Goal: Task Accomplishment & Management: Complete application form

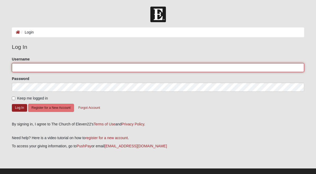
click at [33, 67] on input "Username" at bounding box center [158, 67] width 292 height 9
type input "[EMAIL_ADDRESS][PERSON_NAME][DOMAIN_NAME]"
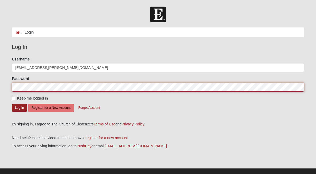
click at [12, 104] on button "Log In" at bounding box center [19, 108] width 15 height 8
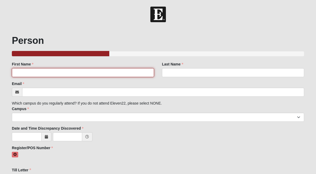
click at [95, 76] on input "First Name" at bounding box center [83, 72] width 142 height 9
type input "Max"
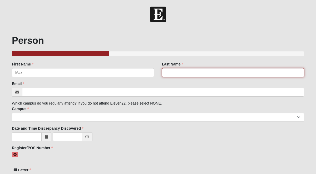
click at [209, 71] on input "Last Name" at bounding box center [233, 72] width 142 height 9
type input "Szabo"
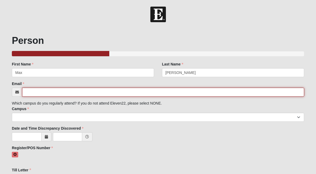
click at [155, 95] on input "Email" at bounding box center [163, 91] width 282 height 9
type input "[EMAIL_ADDRESS][PERSON_NAME][DOMAIN_NAME]"
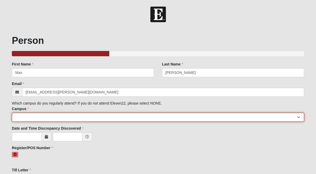
click at [81, 121] on select "Arlington Baymeadows College Park Orlando (Coming Soon) Eleven22 Online Fleming…" at bounding box center [158, 116] width 292 height 9
select select "3"
click at [12, 112] on select "Arlington Baymeadows College Park Orlando (Coming Soon) Eleven22 Online Fleming…" at bounding box center [158, 116] width 292 height 9
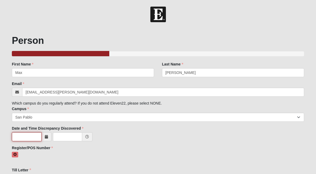
click at [27, 137] on input "text" at bounding box center [27, 136] width 30 height 9
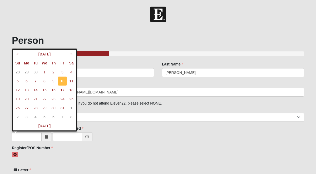
click at [64, 80] on td "10" at bounding box center [62, 80] width 9 height 9
type input "10/10/2025"
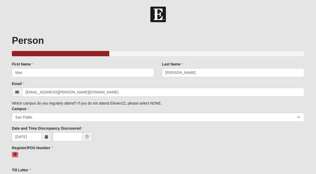
click at [60, 141] on div "10/10/2025" at bounding box center [158, 137] width 292 height 10
click at [66, 137] on input "text" at bounding box center [67, 136] width 29 height 9
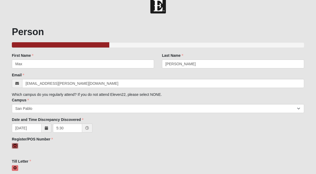
type input "5:30 AM"
click at [17, 146] on icon at bounding box center [14, 145] width 3 height 3
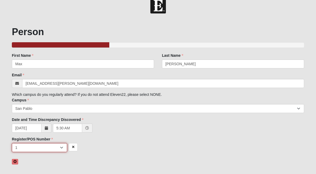
click at [29, 148] on select "1 2 3 4 5 6 7 unknown/other" at bounding box center [39, 147] width 55 height 9
select select "4"
click at [12, 143] on select "1 2 3 4 5 6 7 unknown/other" at bounding box center [39, 147] width 55 height 9
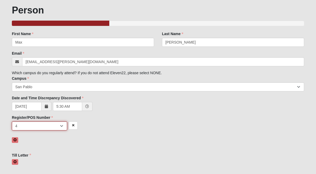
scroll to position [32, 0]
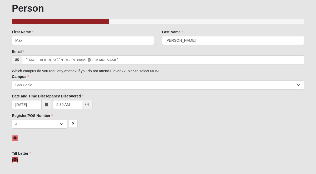
click at [15, 159] on icon at bounding box center [14, 159] width 3 height 3
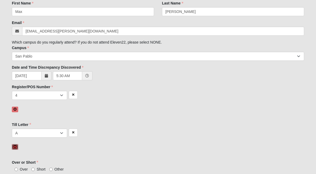
scroll to position [67, 0]
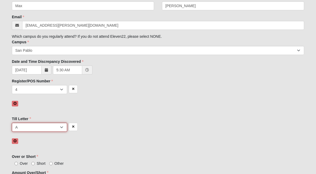
click at [50, 124] on select "A B C D E F other" at bounding box center [39, 126] width 55 height 9
select select "D"
click at [12, 122] on select "A B C D E F other" at bounding box center [39, 126] width 55 height 9
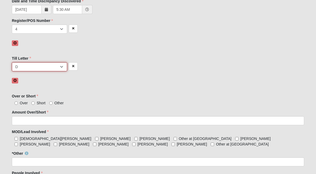
scroll to position [128, 0]
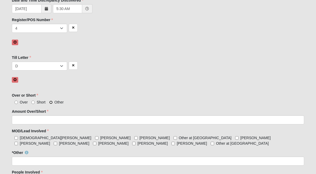
click at [51, 102] on input "Other" at bounding box center [50, 101] width 3 height 3
radio input "true"
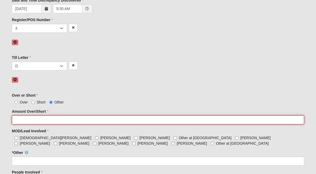
click at [53, 121] on input "Amount Over/Short" at bounding box center [158, 119] width 292 height 9
type input "17.00"
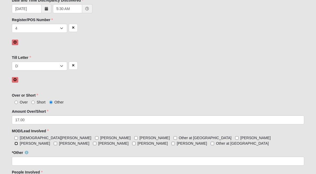
click at [18, 141] on input "Lacey Herrin" at bounding box center [15, 142] width 3 height 3
checkbox input "true"
click at [211, 143] on input "Other at San Pablo" at bounding box center [212, 142] width 3 height 3
checkbox input "true"
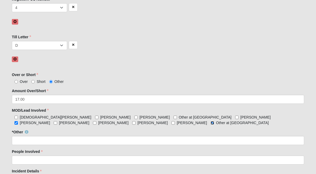
scroll to position [153, 0]
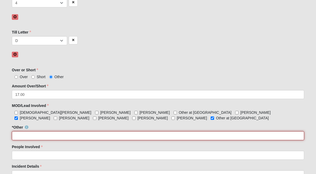
click at [122, 134] on input "*Other" at bounding box center [158, 135] width 292 height 9
type input "Max Szabo"
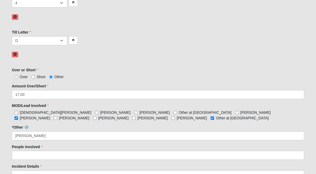
click at [121, 145] on div "People Involved People Involved is required." at bounding box center [158, 152] width 292 height 16
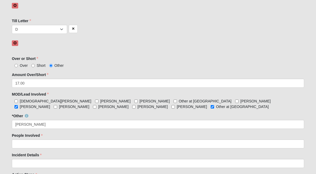
scroll to position [176, 0]
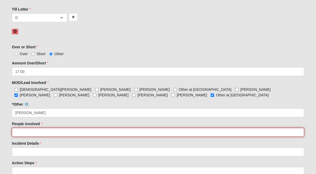
click at [104, 133] on input "People Involved" at bounding box center [158, 131] width 292 height 9
click at [116, 127] on input "People Involved" at bounding box center [158, 131] width 292 height 9
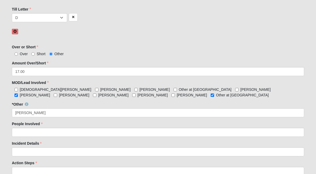
click at [119, 122] on div "People Involved People Involved is required." at bounding box center [158, 129] width 292 height 16
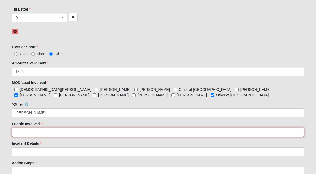
click at [119, 132] on input "People Involved" at bounding box center [158, 131] width 292 height 9
type input "Max"
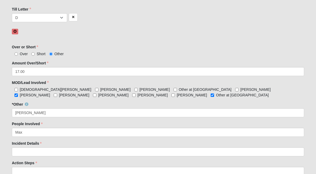
click at [106, 140] on div "Family Member to Register First Name Max First Name is required. Last Name Szab…" at bounding box center [158, 30] width 292 height 290
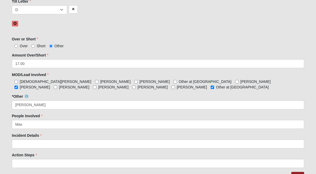
scroll to position [189, 0]
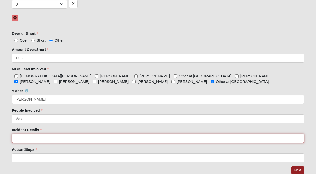
click at [87, 139] on input "Incident Details" at bounding box center [158, 138] width 292 height 9
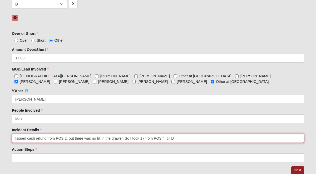
type input "Issued cash refund from POS 2, but there was no till in the drawer. So I took 1…"
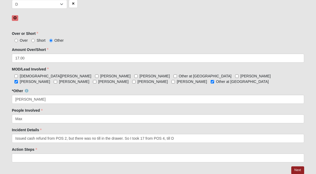
click at [113, 127] on div "Incident Details Issued cash refund from POS 2, but there was no till in the dr…" at bounding box center [158, 135] width 292 height 16
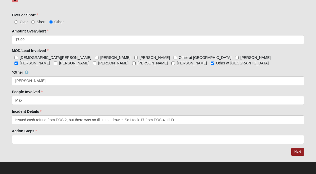
scroll to position [209, 0]
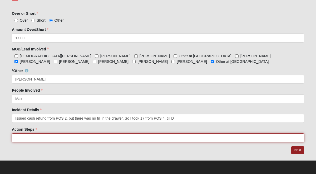
click at [106, 136] on input "Action Steps" at bounding box center [158, 137] width 292 height 9
type input "Insure payment form before doing a return"
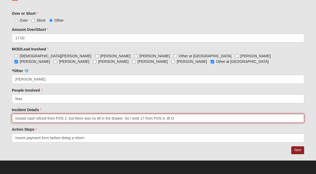
click at [144, 120] on input "Issued cash refund from POS 2, but there was no till in the drawer. So I took 1…" at bounding box center [158, 118] width 292 height 9
click at [101, 119] on input "Issued cash refund from POS 2, but there was no till in the drawer. from POS 4,…" at bounding box center [158, 118] width 292 height 9
click at [130, 119] on input "Issued cash refund from POS 2, but there was no cash in the drawer. from POS 4,…" at bounding box center [158, 118] width 292 height 9
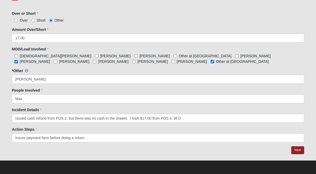
click at [184, 130] on div "Action Steps Insure payment form before doing a return Action Steps is required." at bounding box center [158, 134] width 292 height 16
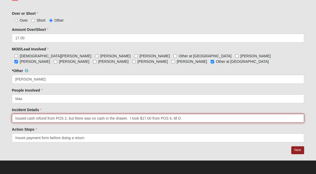
click at [189, 118] on input "Issued cash refund from POS 2, but there was no cash in the drawer. I took $17.…" at bounding box center [158, 118] width 292 height 9
type input "Issued cash refund from POS 2, but there was no cash in the drawer. I took $17.…"
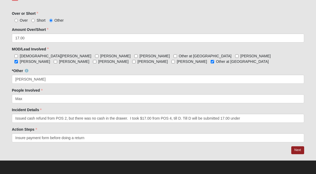
click at [240, 129] on div "Action Steps Insure payment form before doing a return Action Steps is required." at bounding box center [158, 134] width 292 height 16
click at [295, 152] on link "Next" at bounding box center [297, 150] width 13 height 8
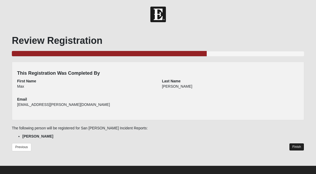
click at [296, 147] on link "Finish" at bounding box center [296, 147] width 15 height 8
